Goal: Information Seeking & Learning: Learn about a topic

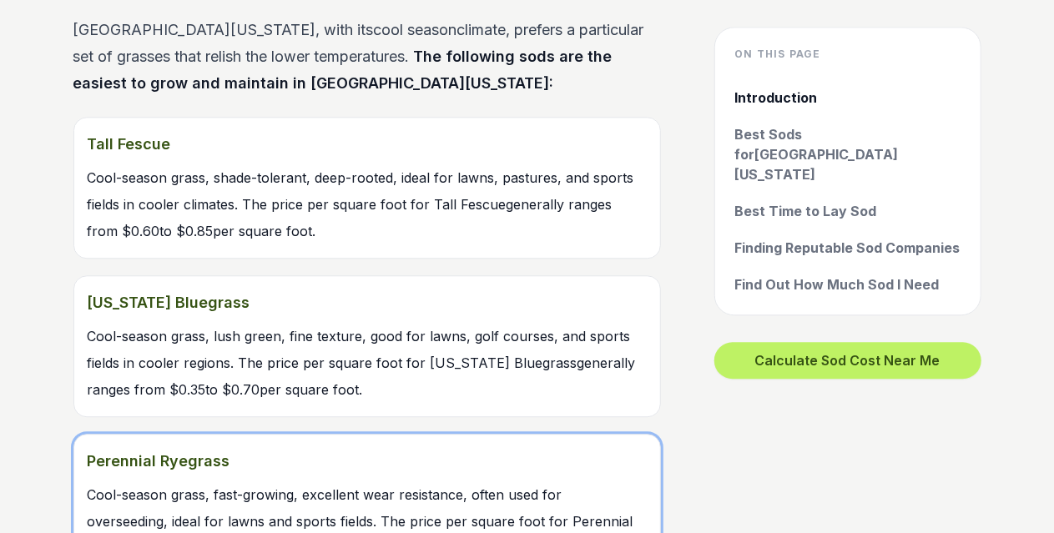
scroll to position [1976, 0]
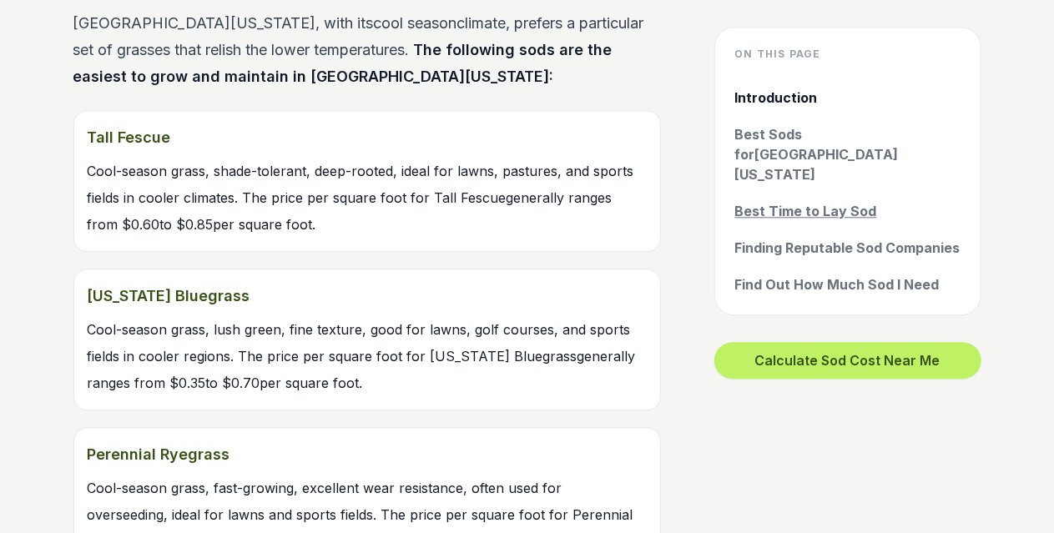
click at [808, 201] on link "Best Time to Lay Sod" at bounding box center [847, 211] width 225 height 20
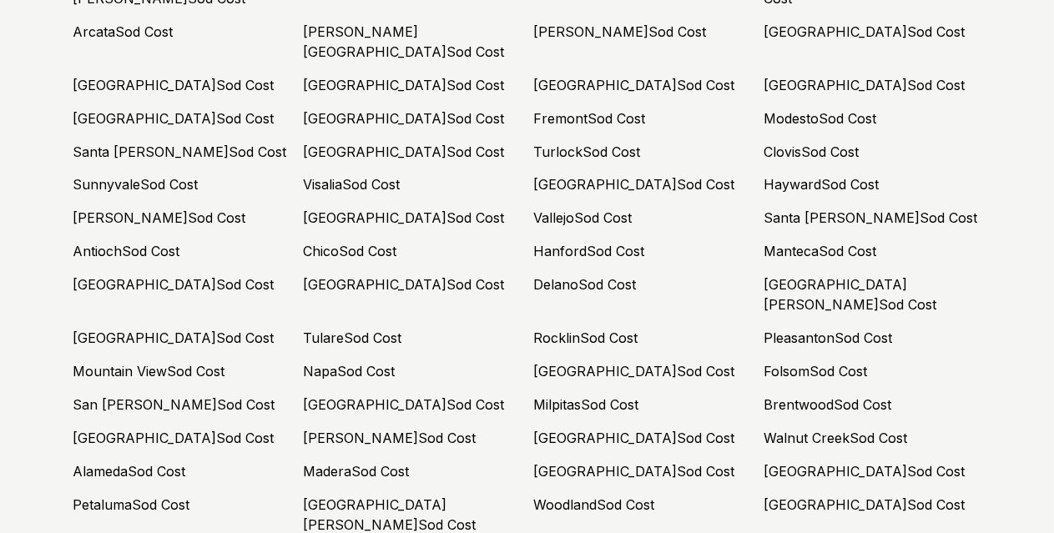
scroll to position [7744, 0]
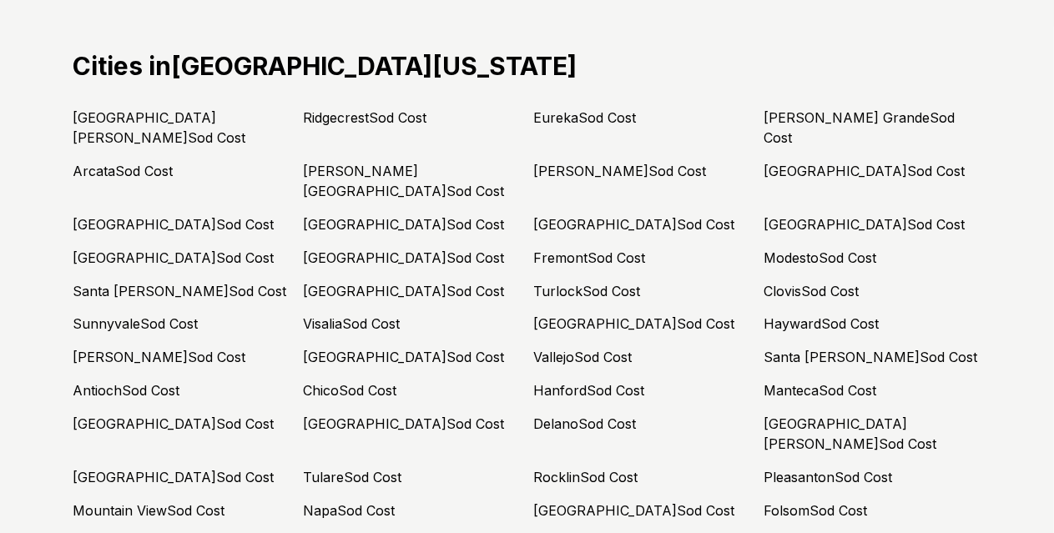
scroll to position [7608, 0]
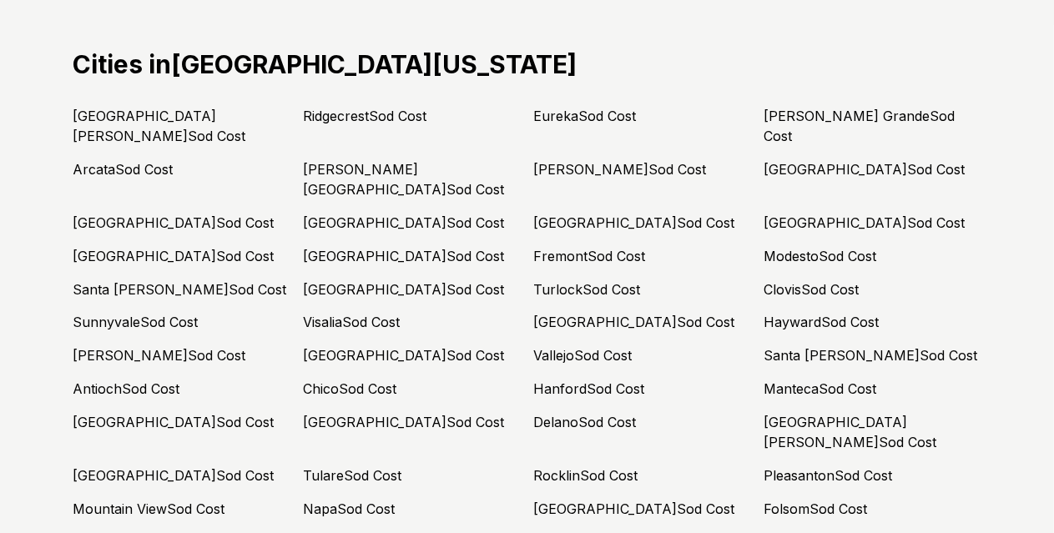
click at [162, 281] on link "Santa [PERSON_NAME] Sod Cost" at bounding box center [180, 289] width 214 height 17
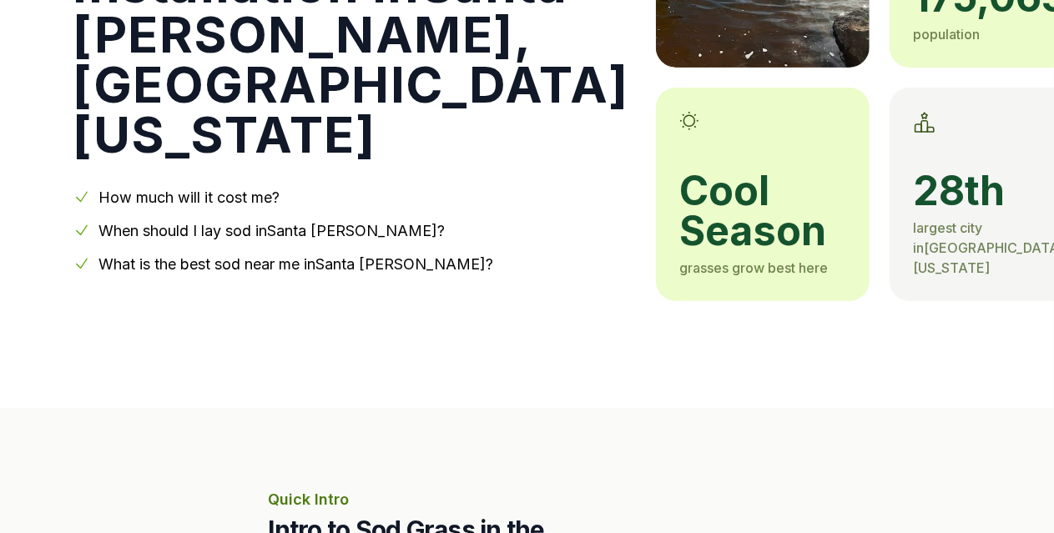
scroll to position [280, 0]
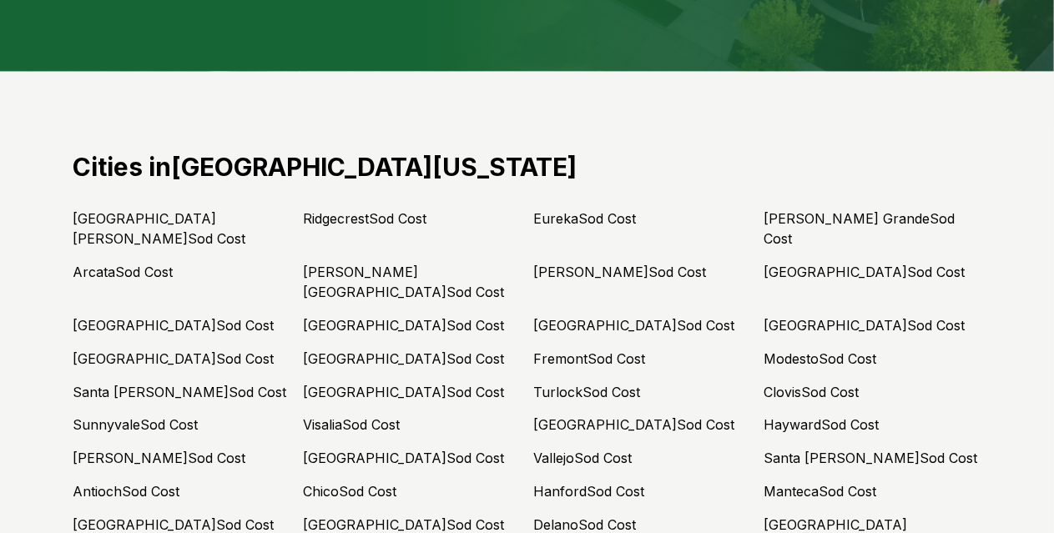
scroll to position [7507, 0]
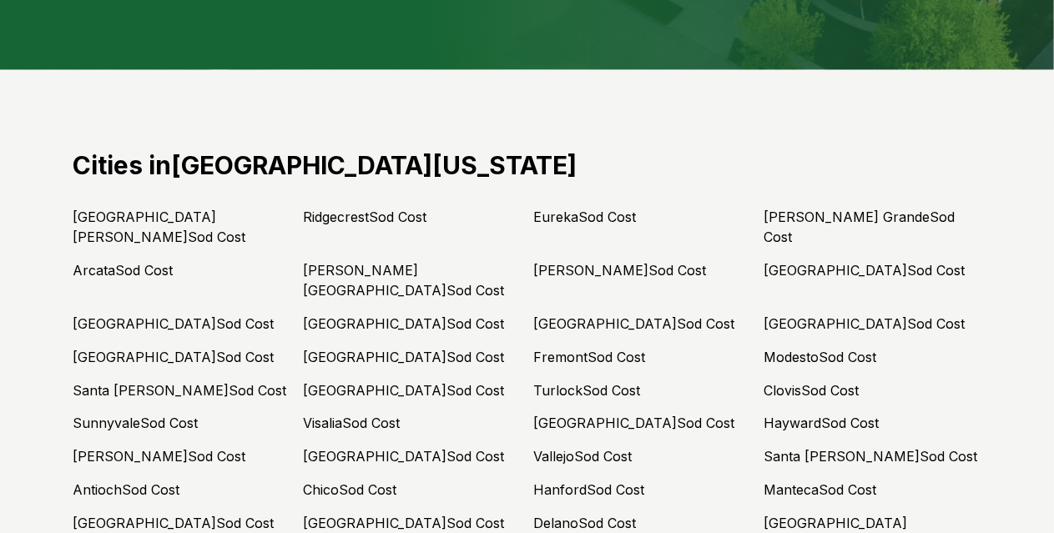
click at [392, 349] on link "San Francisco Sod Cost" at bounding box center [404, 357] width 201 height 17
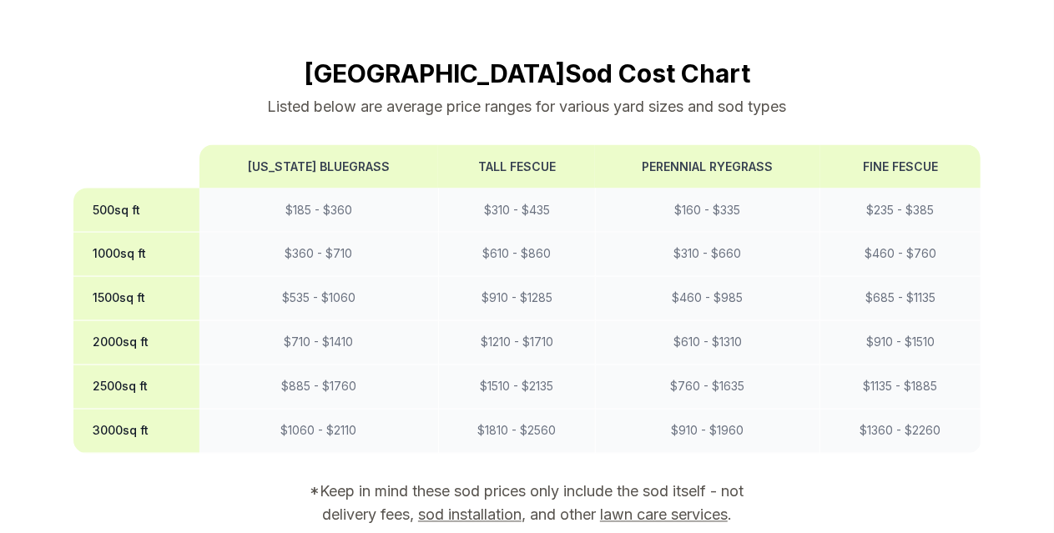
scroll to position [1349, 0]
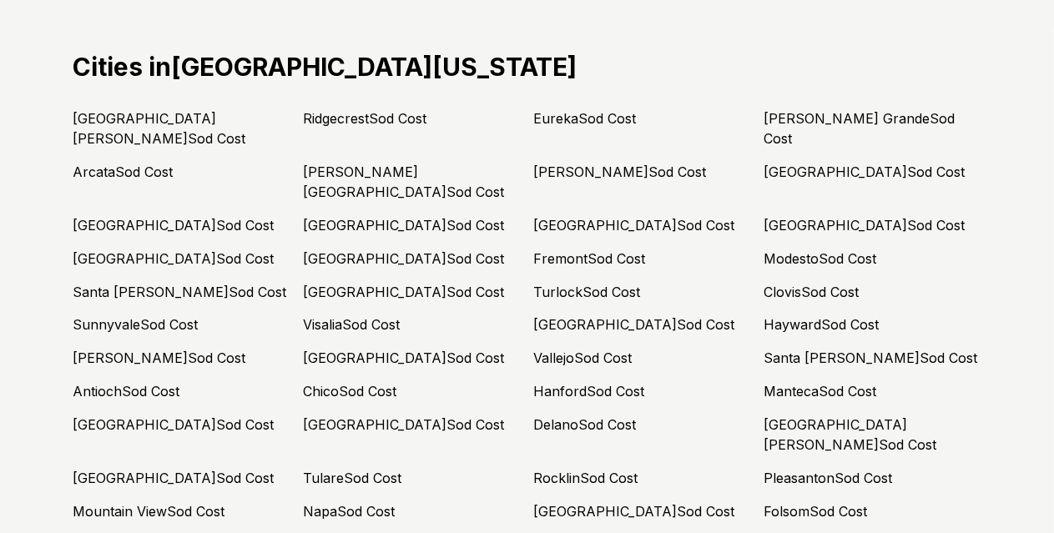
scroll to position [7606, 0]
click at [362, 503] on link "Napa Sod Cost" at bounding box center [350, 511] width 92 height 17
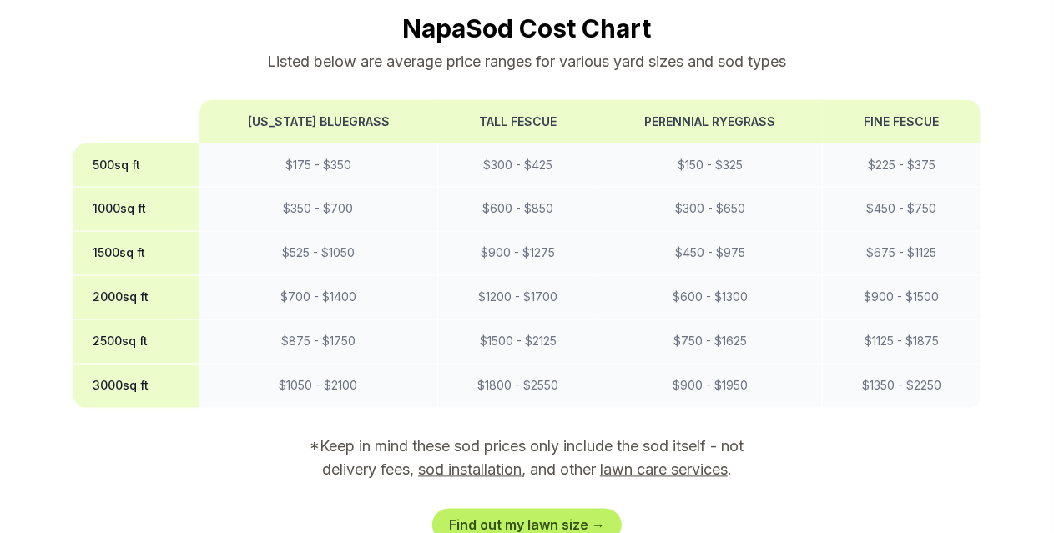
scroll to position [1405, 0]
